Goal: Find specific page/section: Find specific page/section

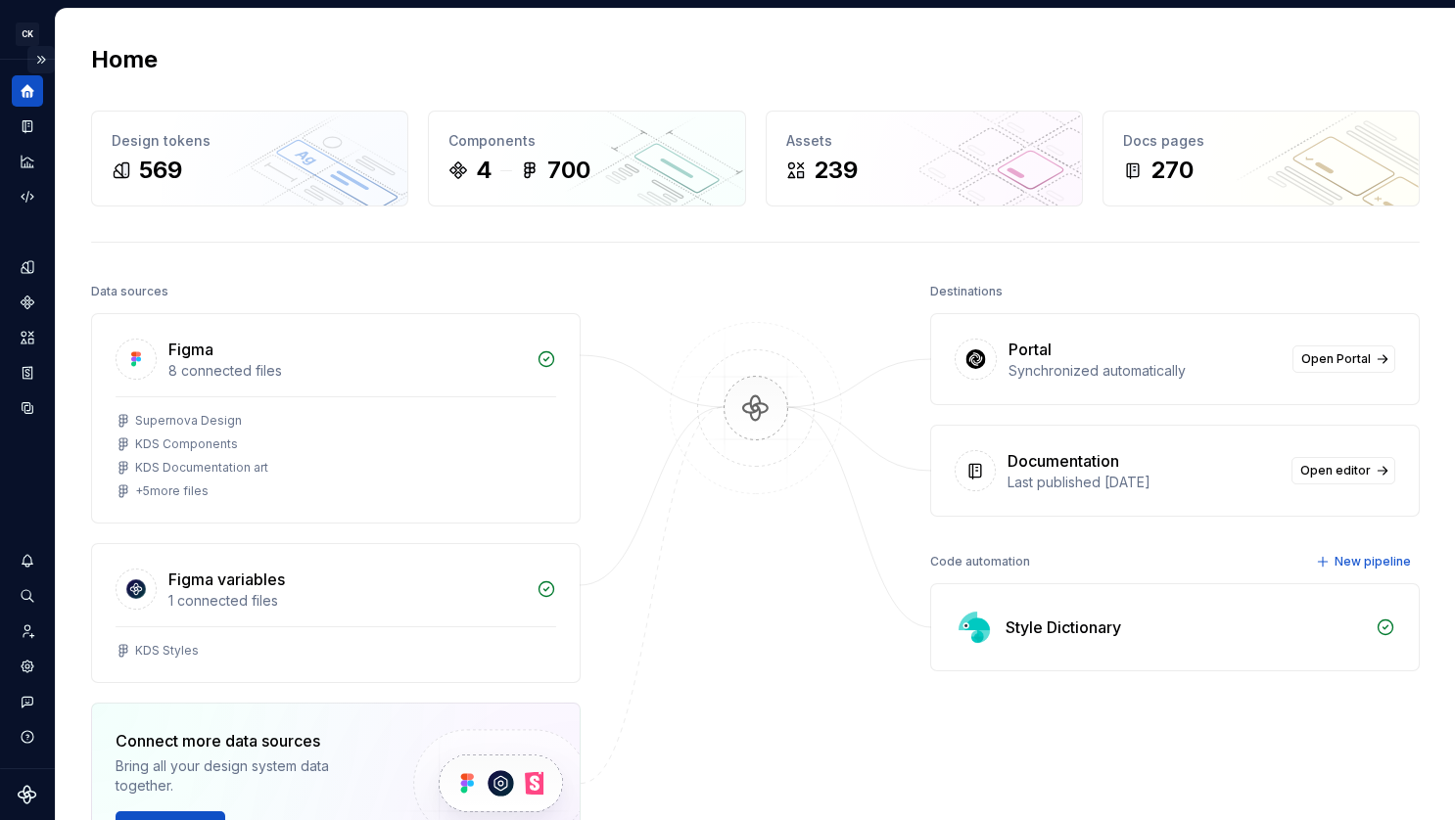
click at [42, 61] on button "Expand sidebar" at bounding box center [40, 59] width 27 height 27
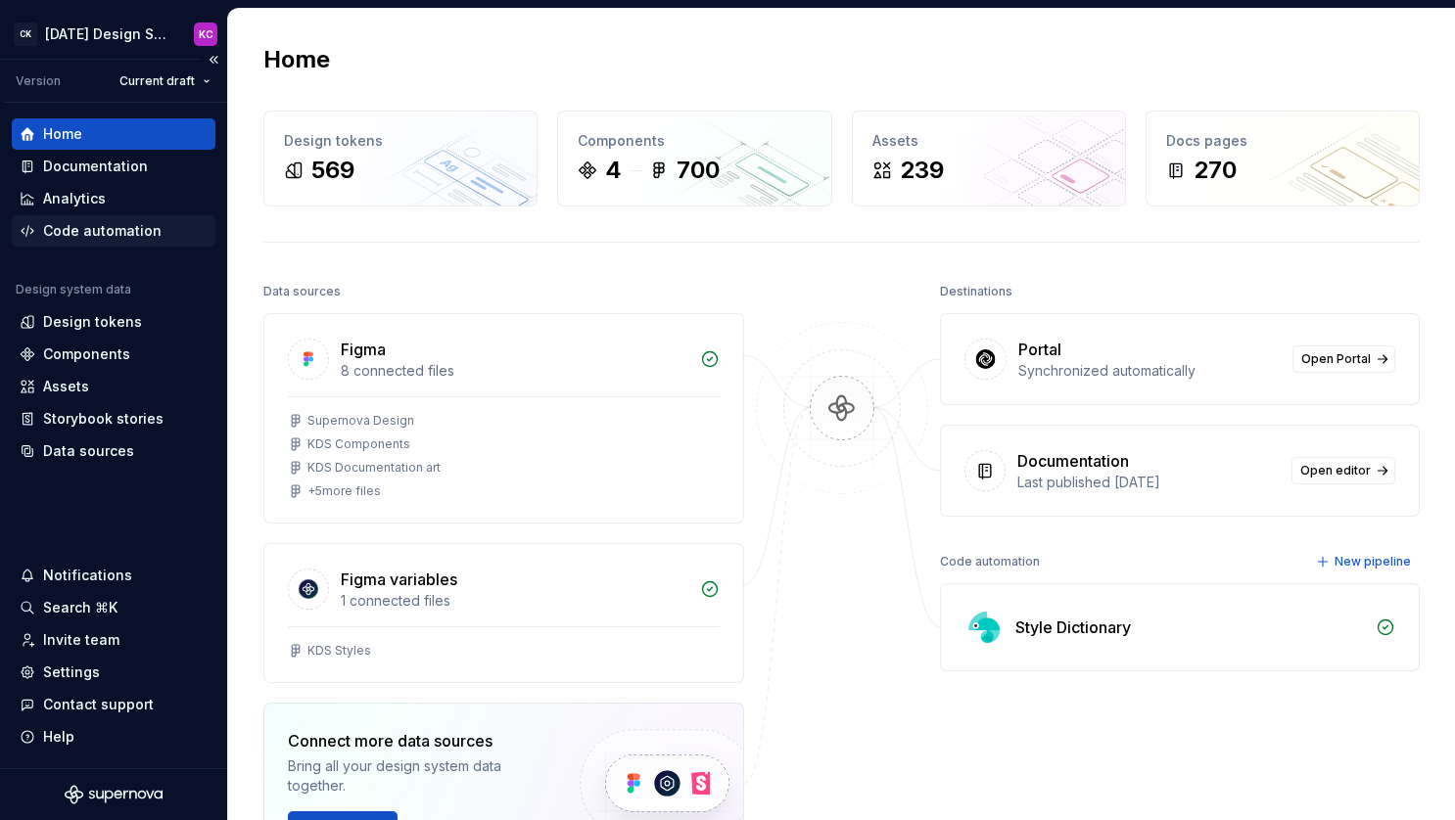
click at [115, 231] on div "Code automation" at bounding box center [102, 231] width 118 height 20
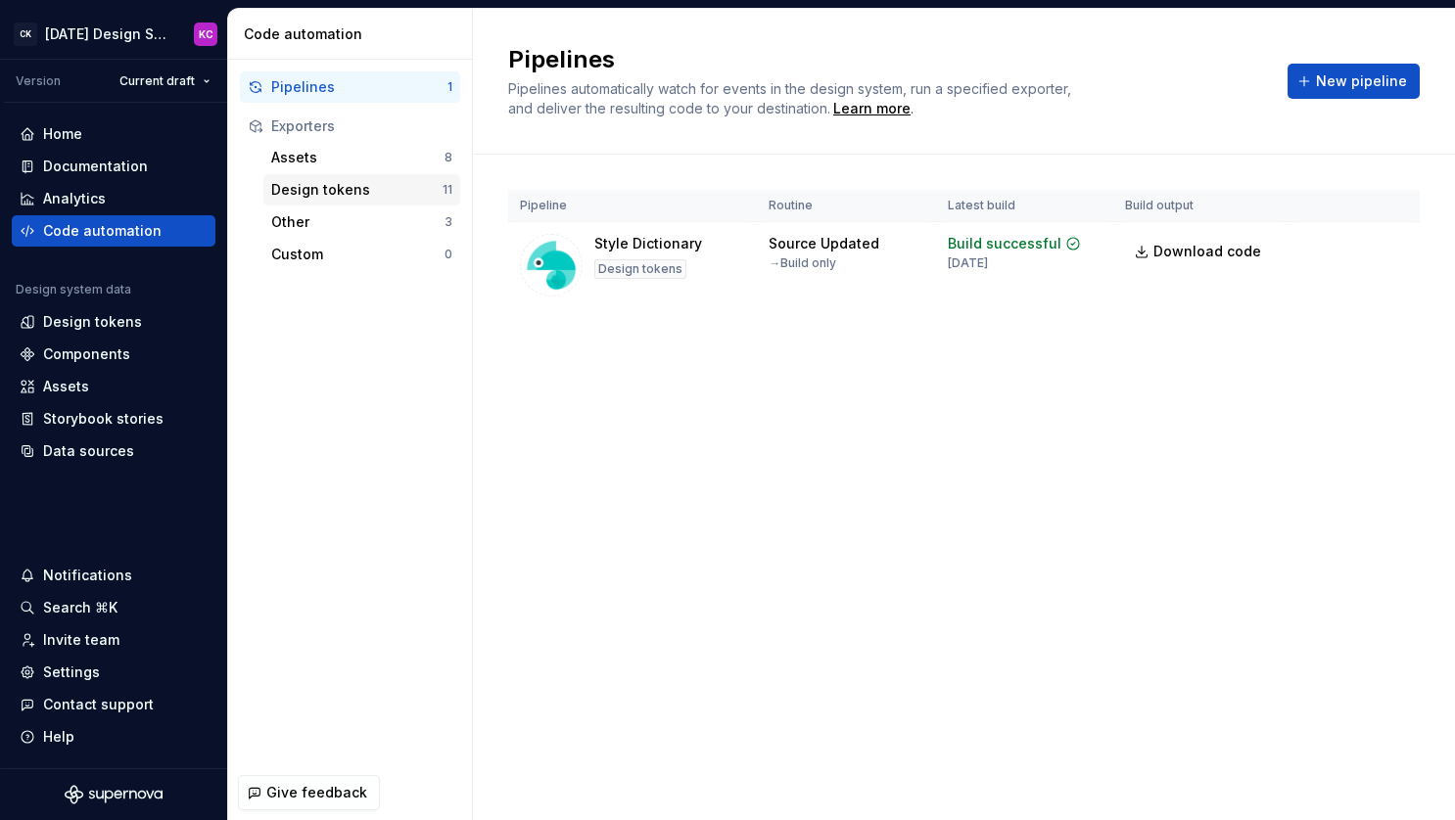
click at [358, 188] on div "Design tokens" at bounding box center [356, 190] width 171 height 20
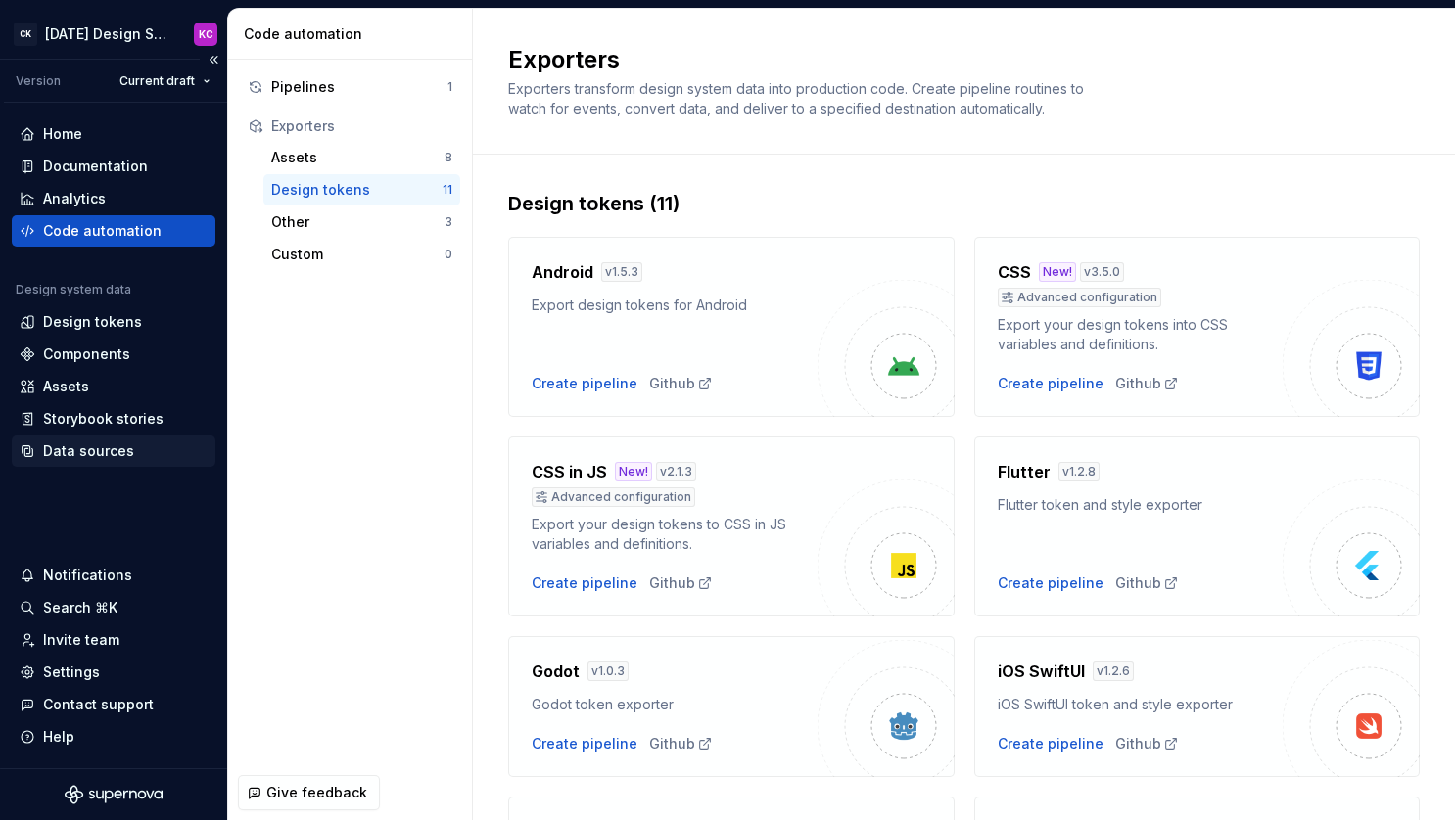
click at [135, 451] on div "Data sources" at bounding box center [114, 452] width 188 height 20
